Goal: Check status: Check status

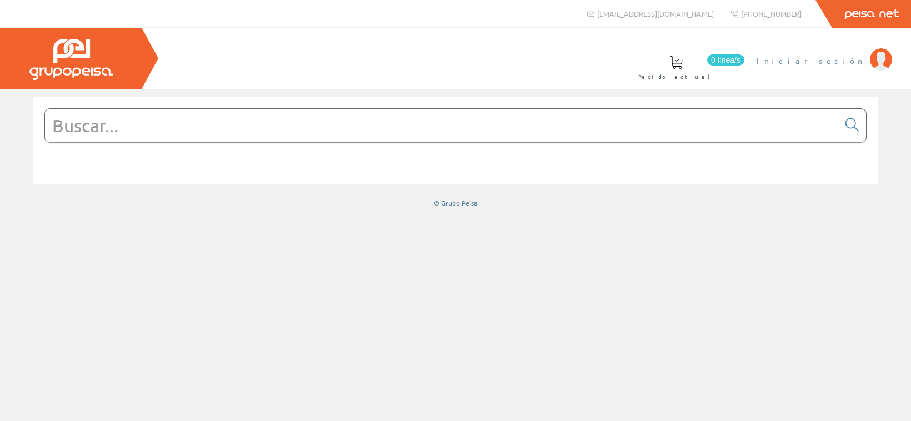
click at [856, 58] on span "Iniciar sesión" at bounding box center [810, 60] width 108 height 11
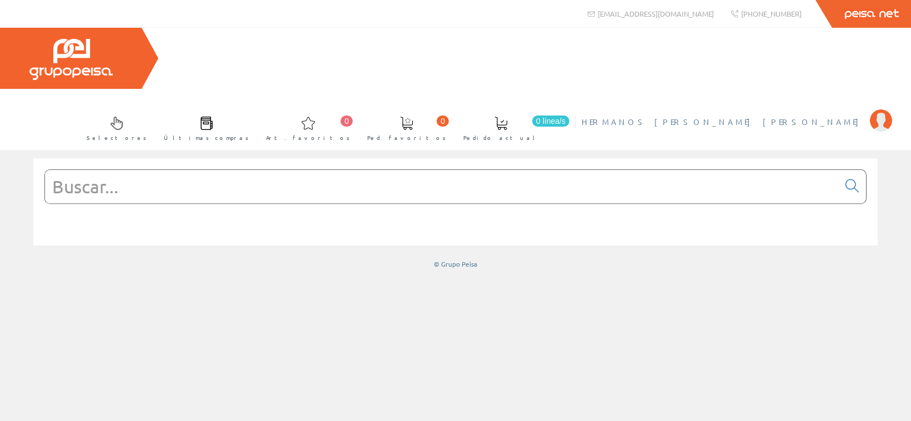
click at [829, 116] on span "HERMANOS [PERSON_NAME] [PERSON_NAME]" at bounding box center [722, 121] width 283 height 11
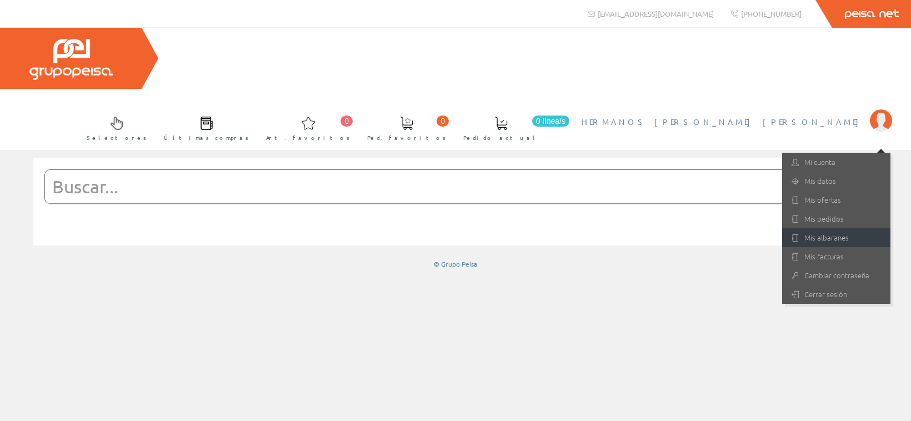
click at [832, 228] on link "Mis albaranes" at bounding box center [836, 237] width 108 height 19
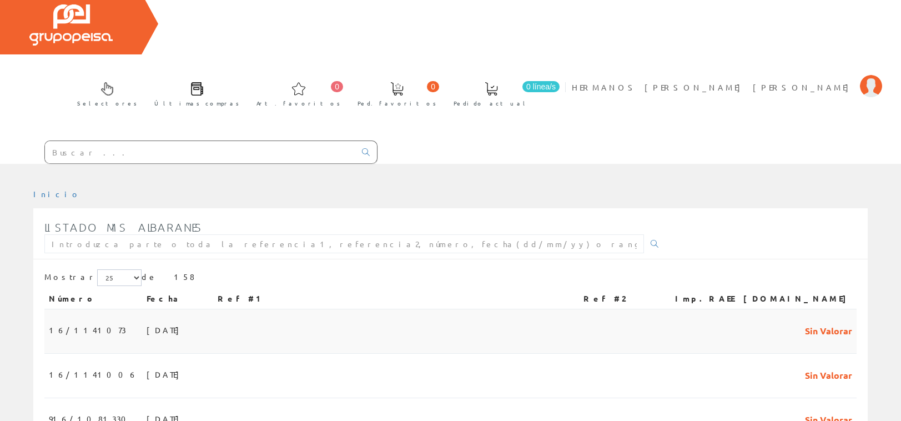
scroll to position [57, 0]
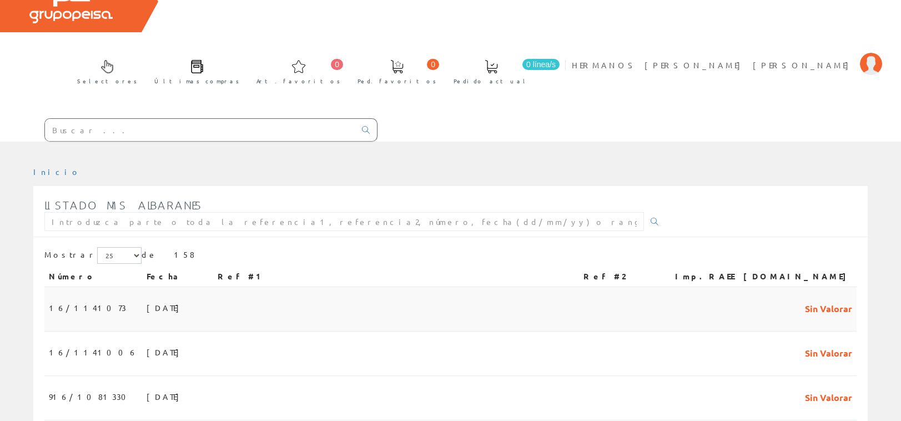
click at [147, 298] on span "05/09/2025" at bounding box center [166, 307] width 38 height 19
